Goal: Task Accomplishment & Management: Use online tool/utility

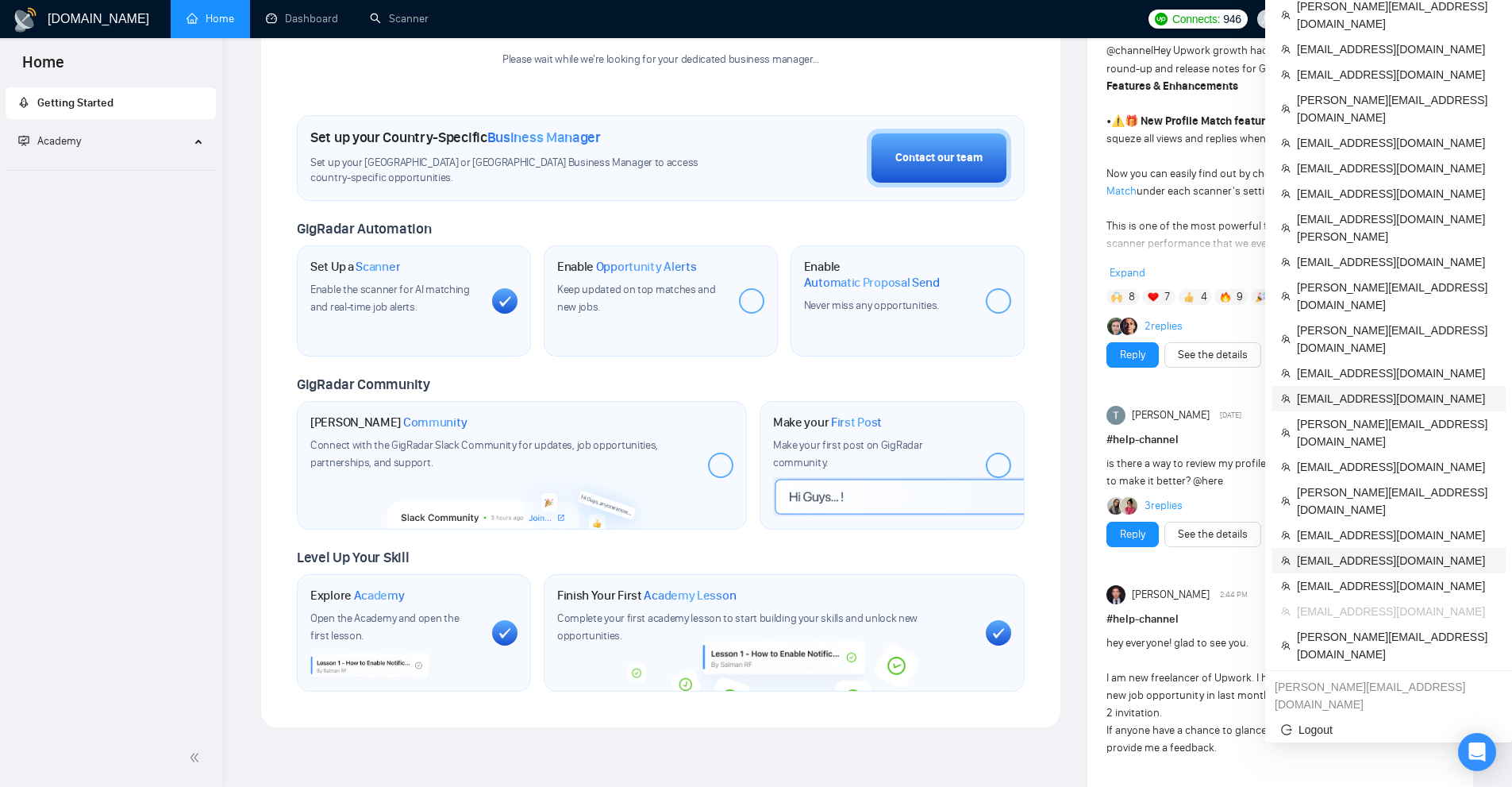
scroll to position [397, 0]
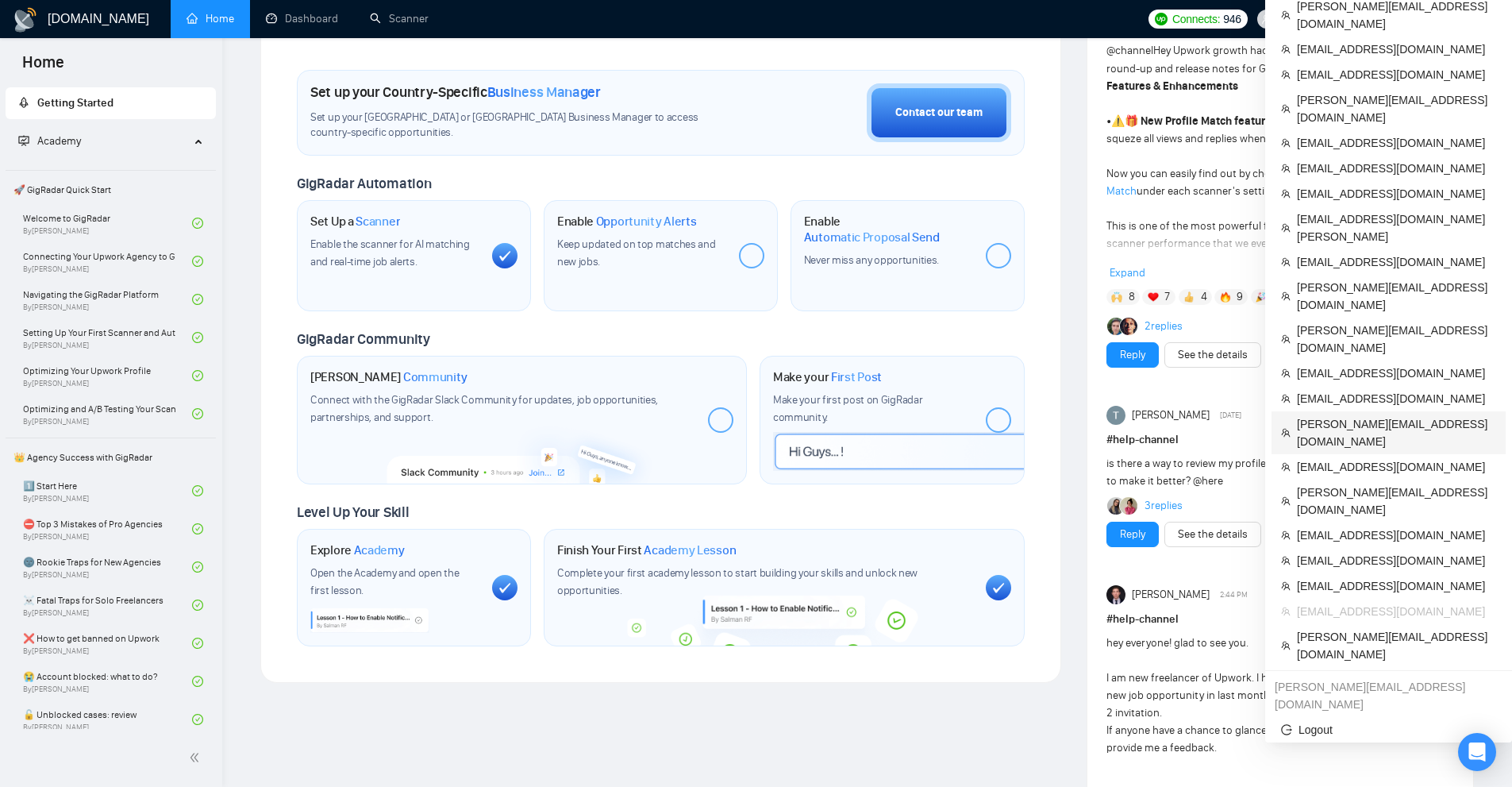
click at [1320, 415] on span "[PERSON_NAME][EMAIL_ADDRESS][DOMAIN_NAME]" at bounding box center [1396, 433] width 199 height 35
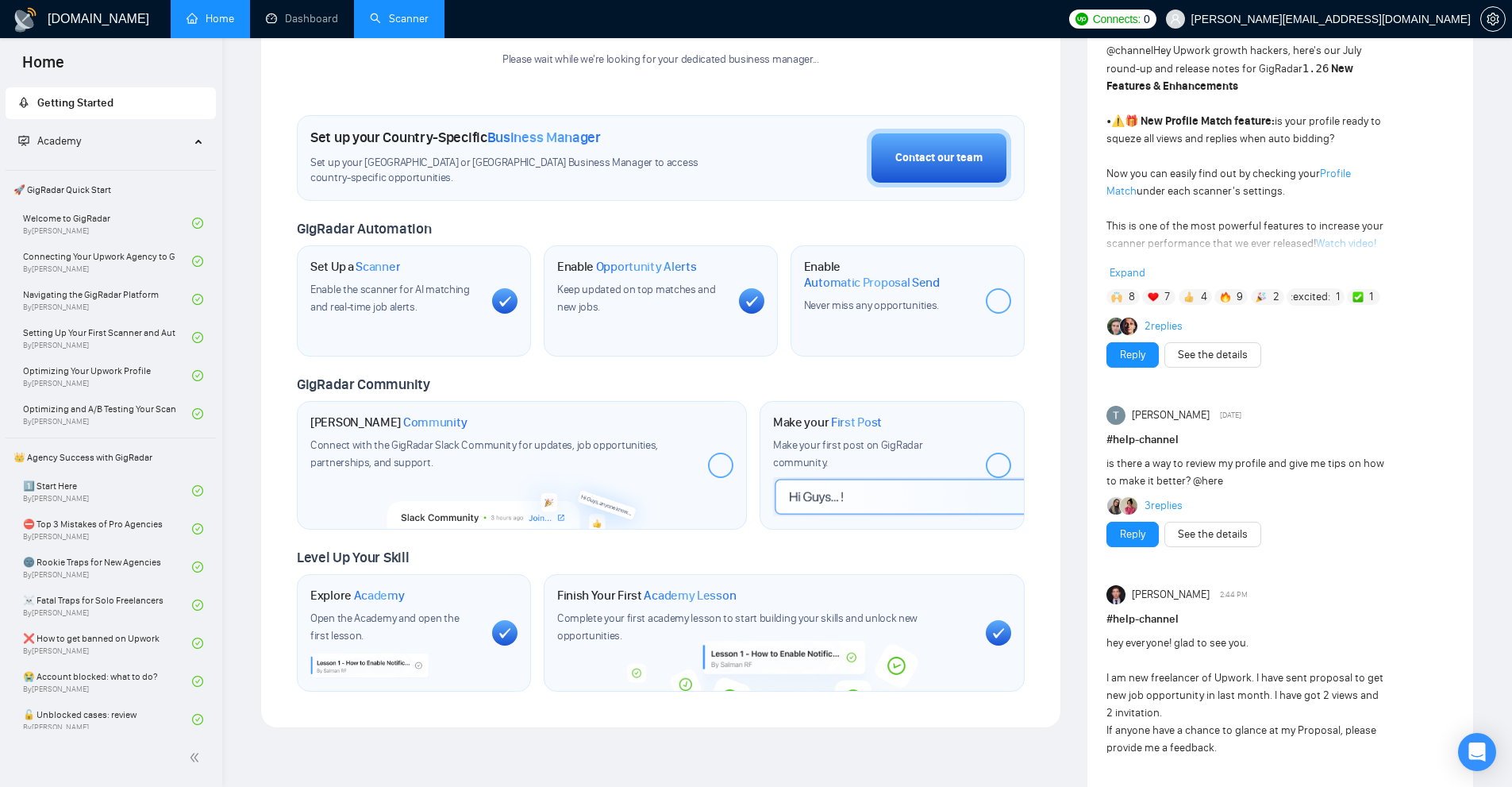
click at [429, 25] on link "Scanner" at bounding box center [398, 18] width 58 height 13
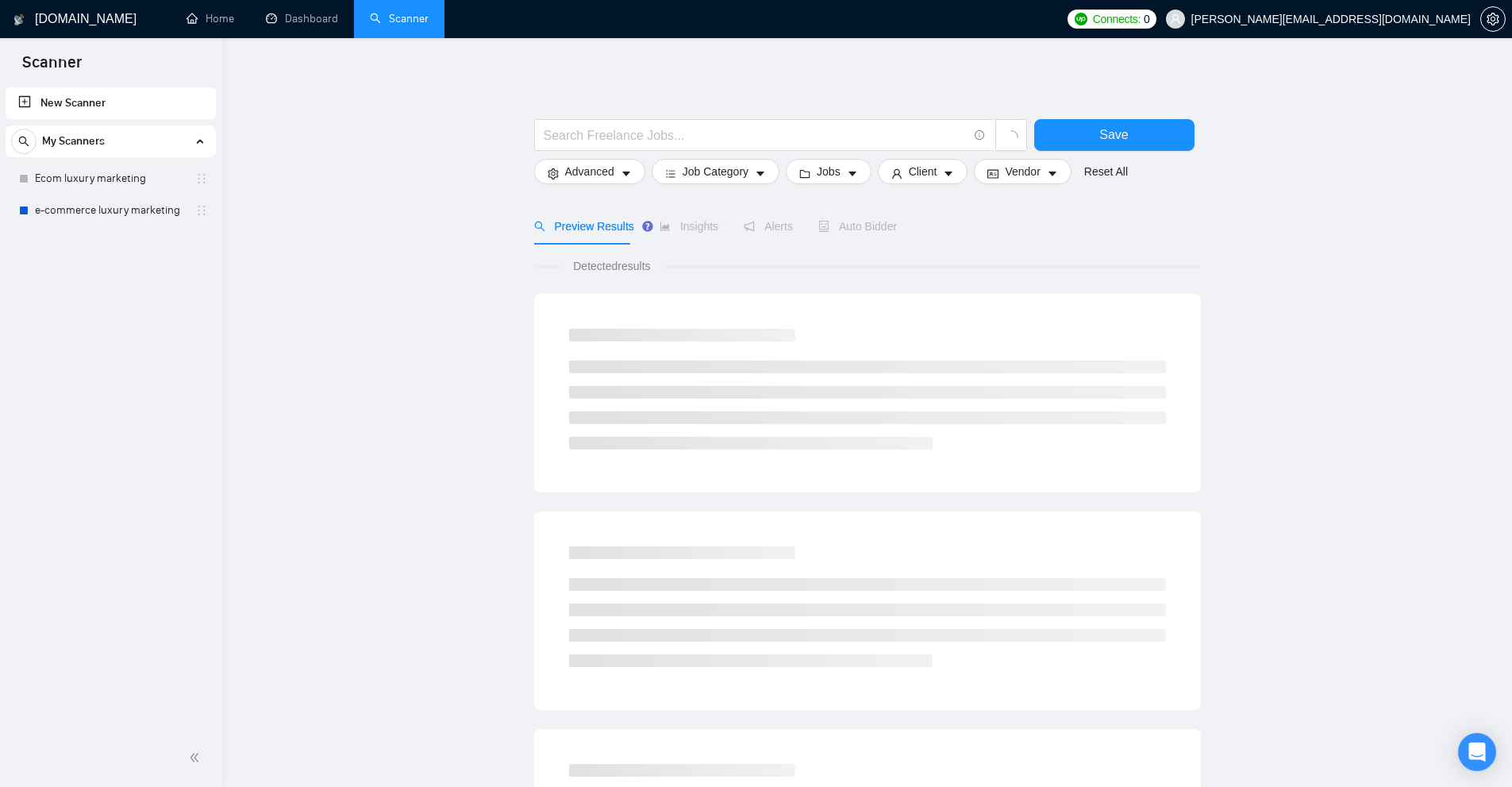
click at [1386, 19] on span "[PERSON_NAME][EMAIL_ADDRESS][DOMAIN_NAME]" at bounding box center [1331, 19] width 279 height 0
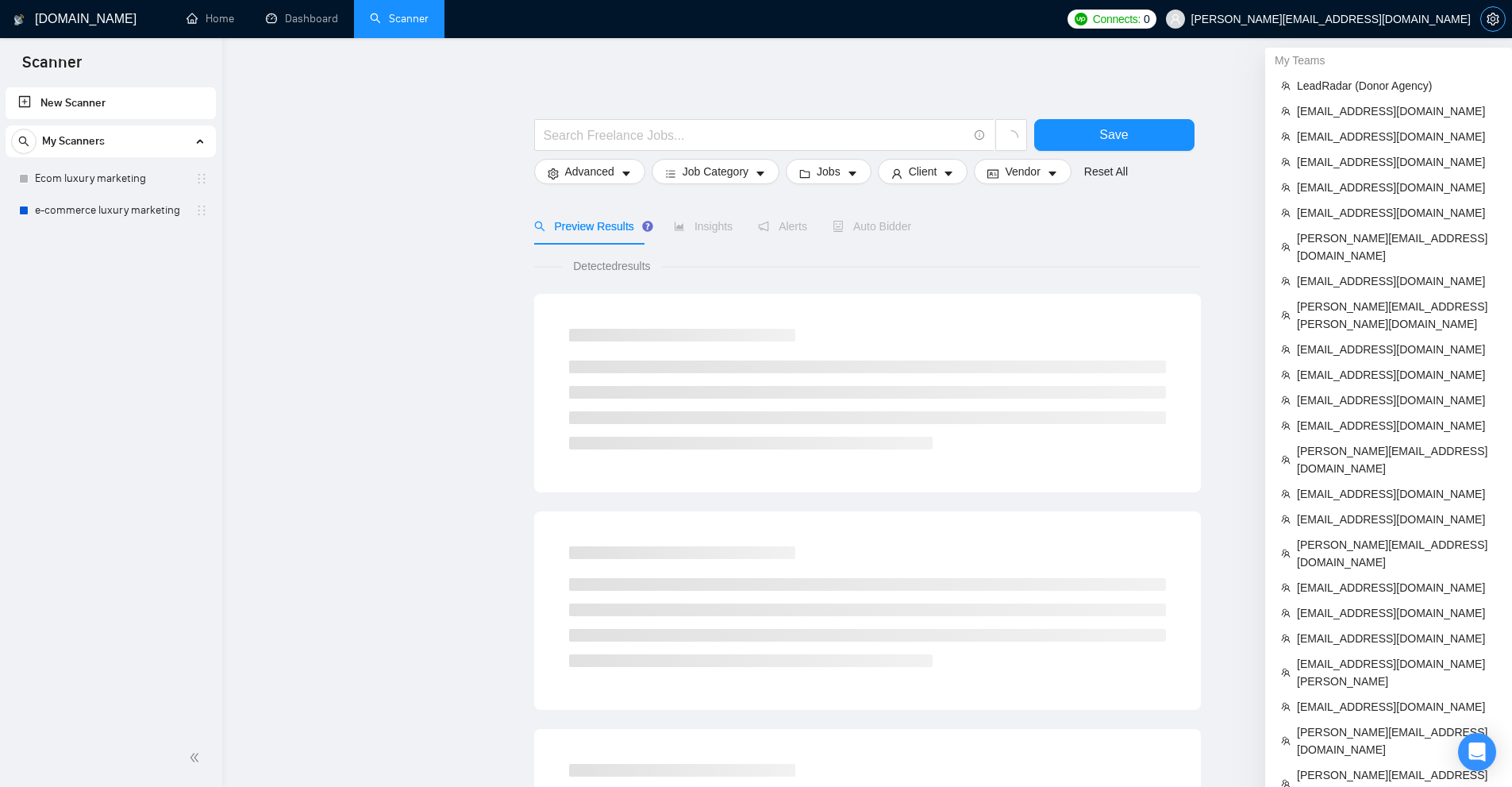
click at [1500, 27] on button "button" at bounding box center [1493, 18] width 25 height 25
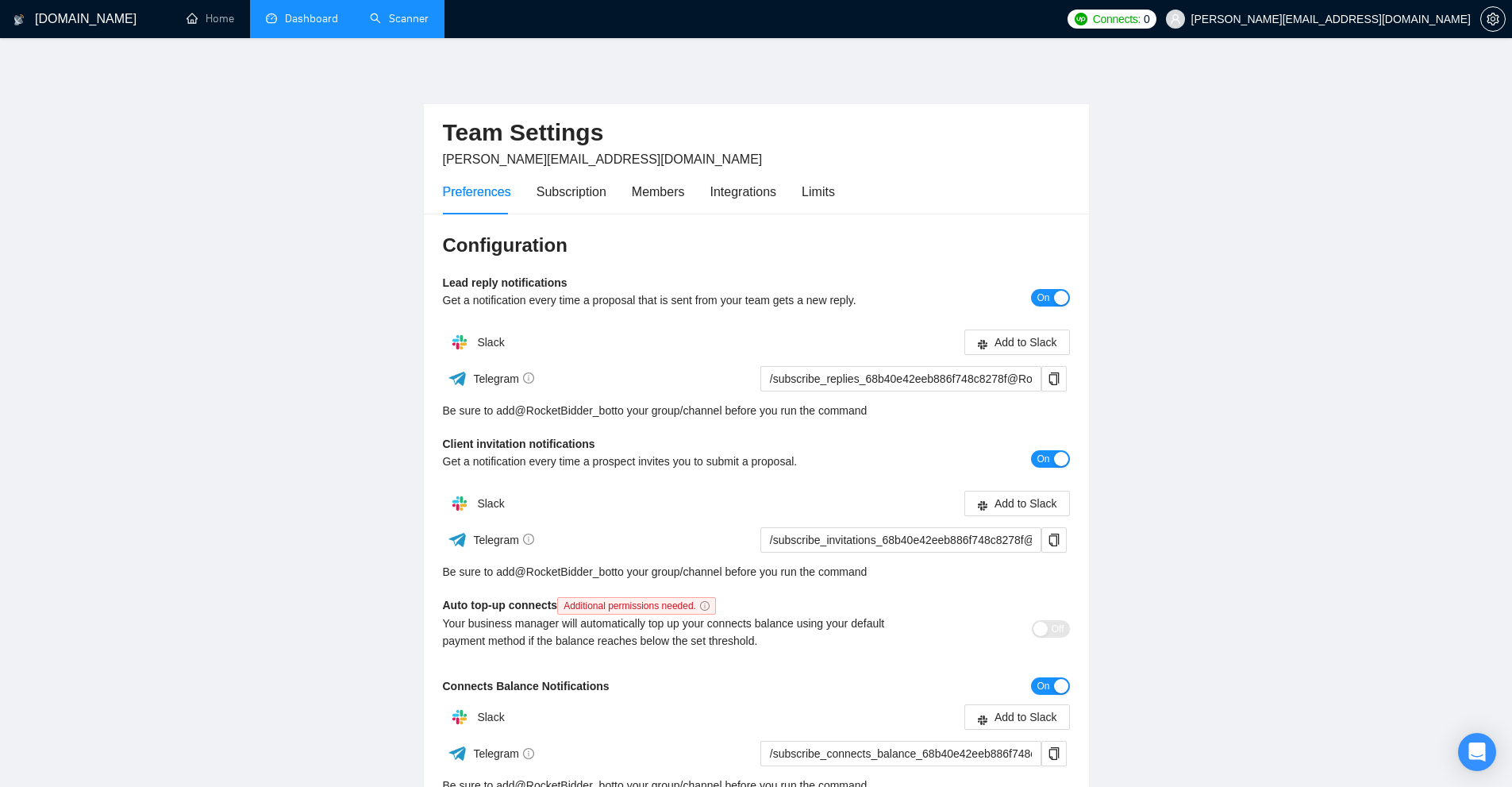
click at [266, 12] on link "Dashboard" at bounding box center [302, 18] width 72 height 13
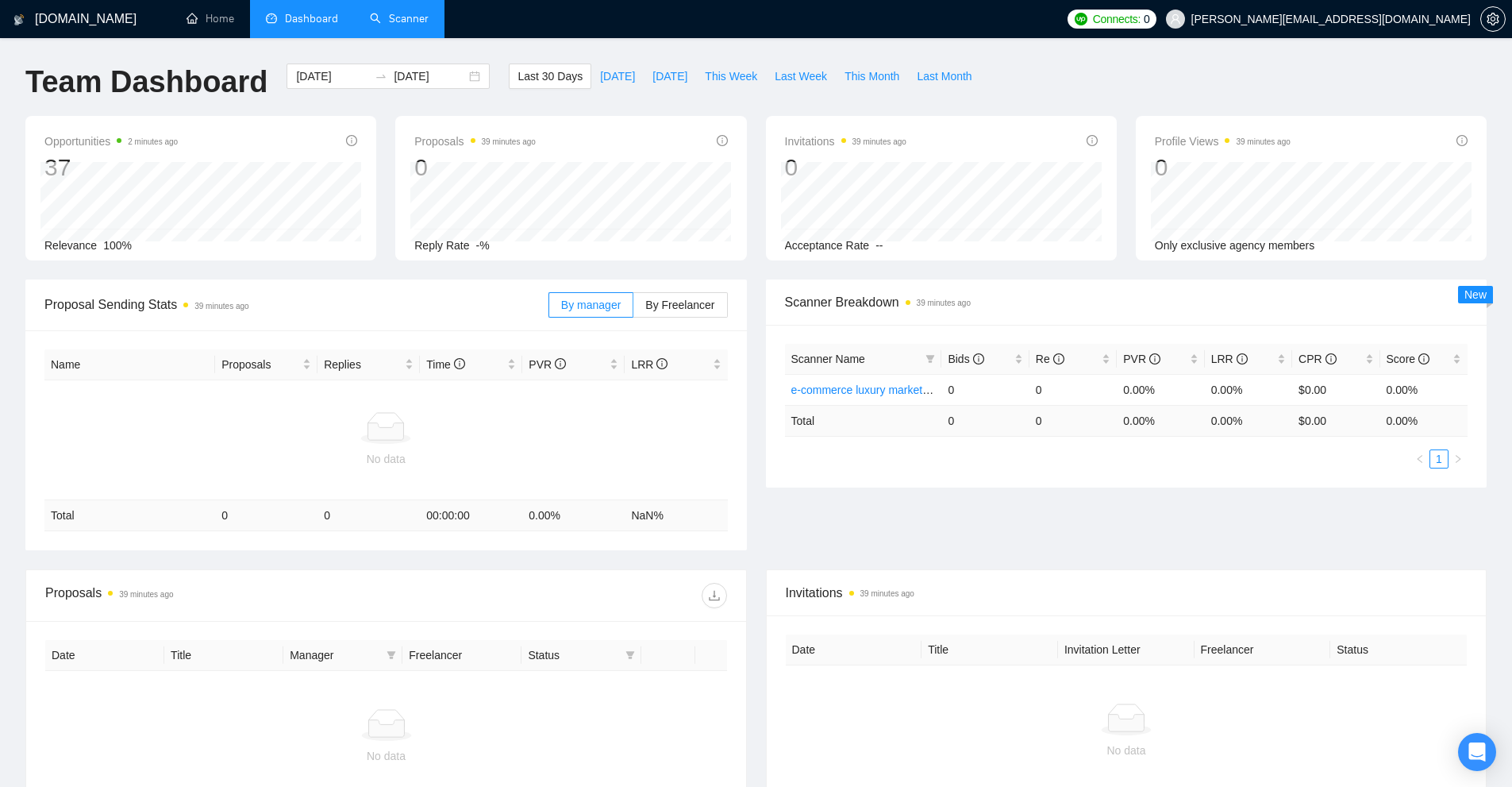
click at [400, 25] on link "Scanner" at bounding box center [398, 18] width 58 height 13
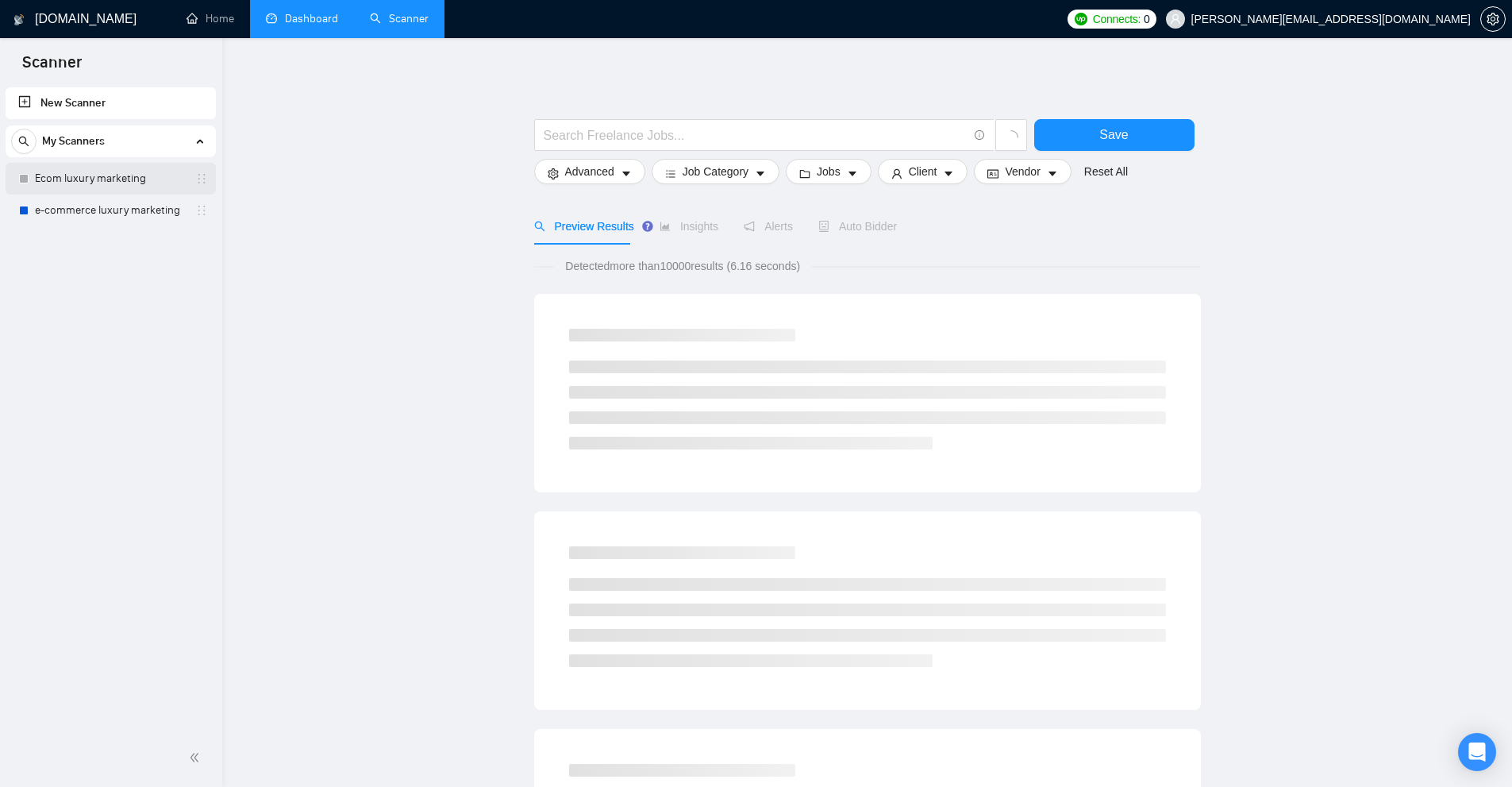
click at [104, 183] on link "Ecom luxury marketing" at bounding box center [110, 179] width 151 height 31
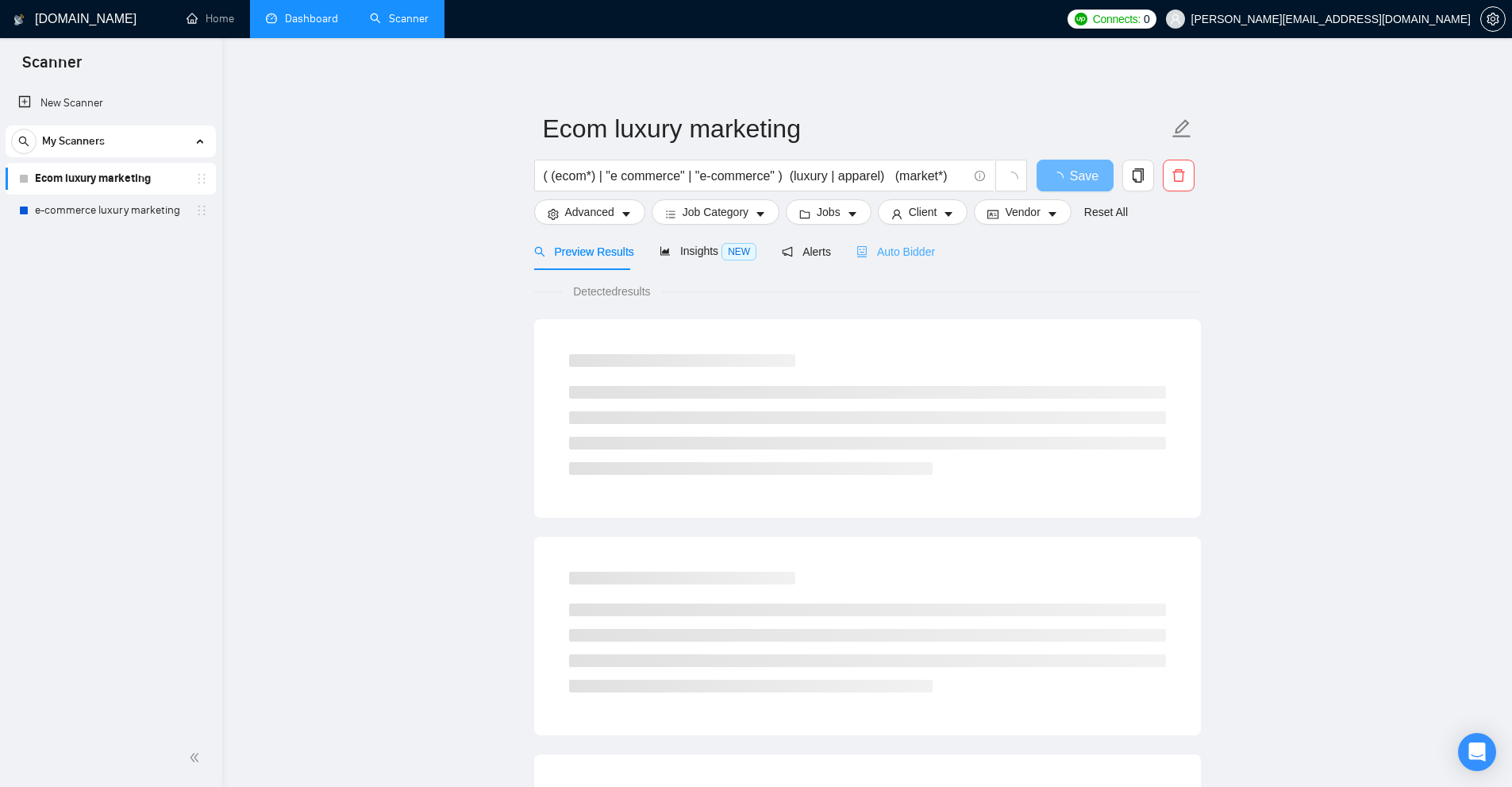
click at [911, 241] on div "Auto Bidder" at bounding box center [896, 251] width 78 height 38
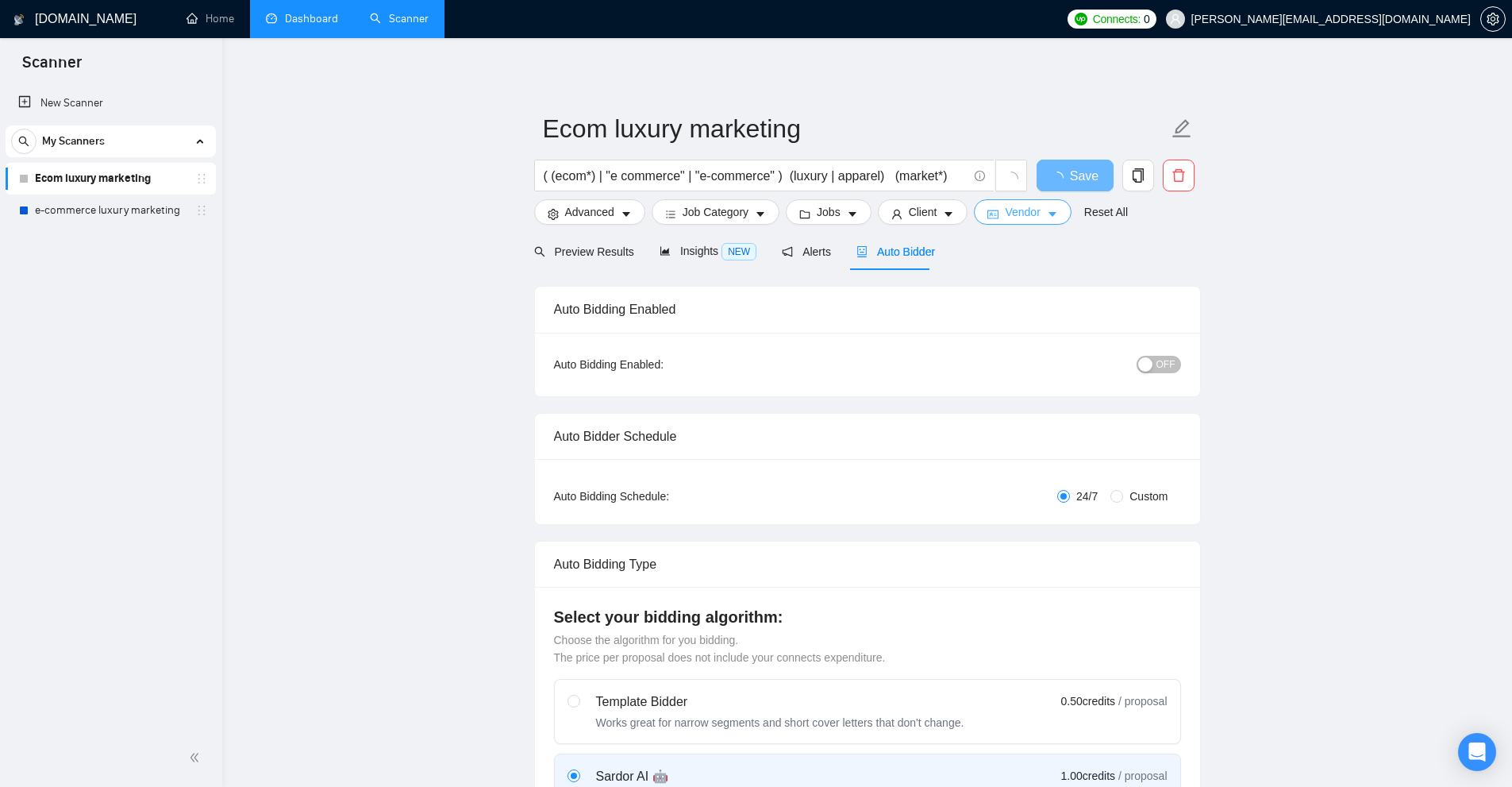
click at [1031, 210] on span "Vendor" at bounding box center [1022, 212] width 35 height 17
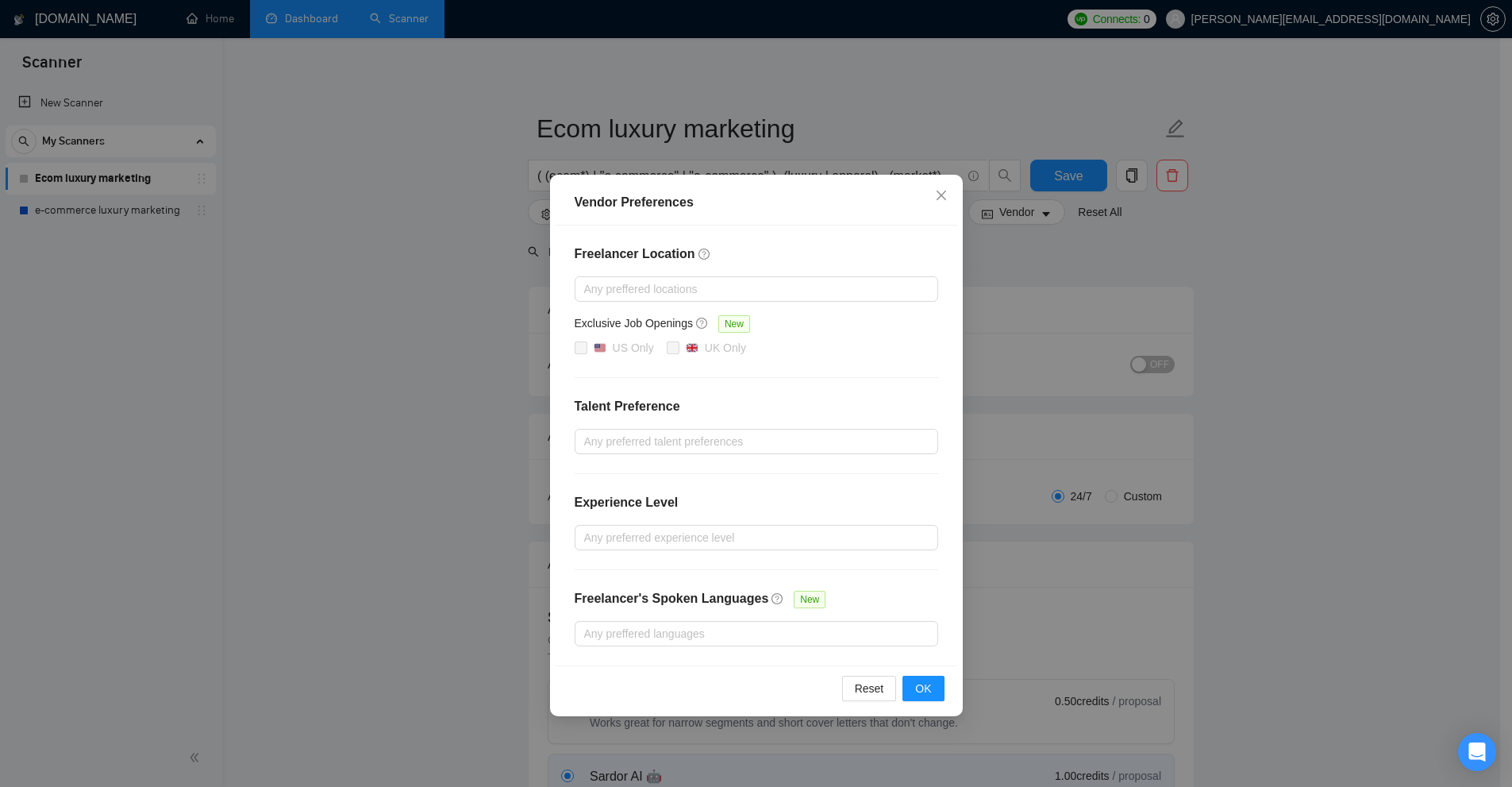
click at [1306, 320] on div "Vendor Preferences Freelancer Location Any preffered locations Exclusive Job Op…" at bounding box center [756, 394] width 1512 height 787
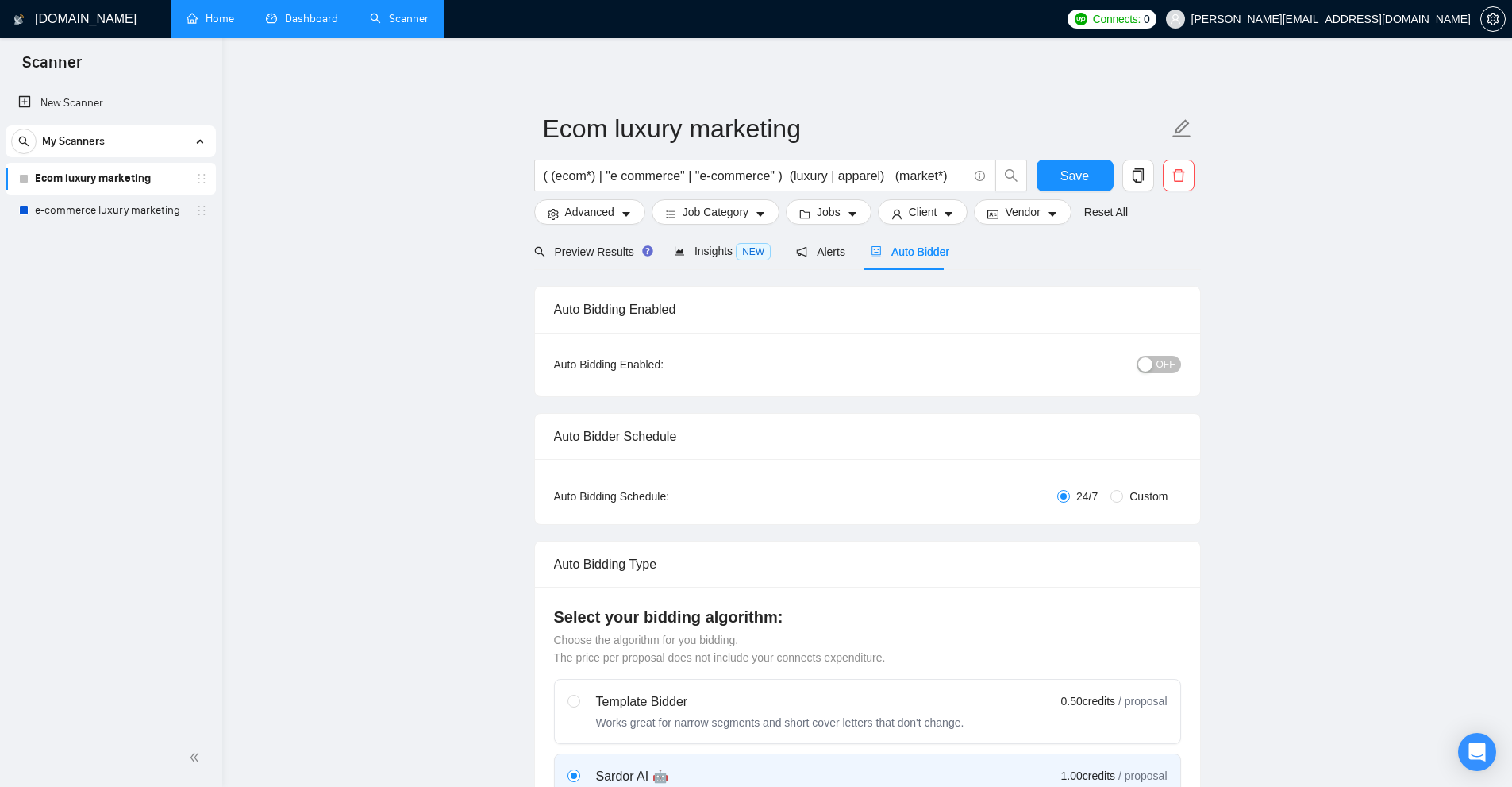
click at [211, 12] on link "Home" at bounding box center [210, 18] width 48 height 13
